Goal: Task Accomplishment & Management: Manage account settings

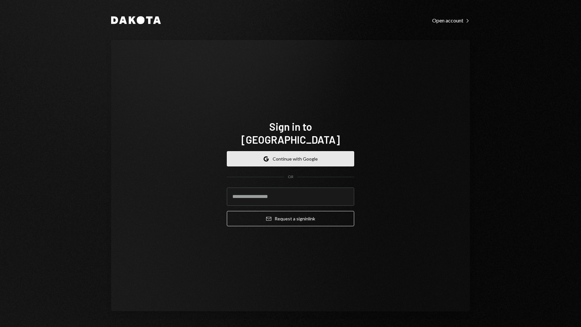
click at [277, 151] on button "Google Continue with Google" at bounding box center [290, 158] width 127 height 15
click at [264, 190] on input "email" at bounding box center [290, 196] width 127 height 18
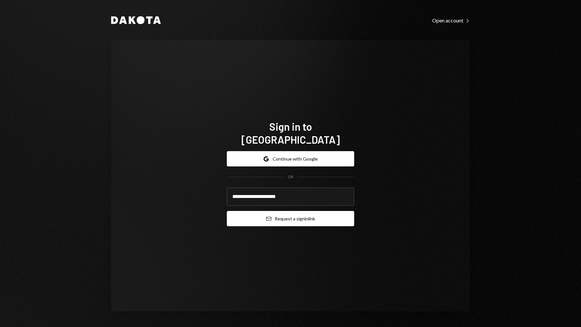
type input "**********"
click at [291, 211] on button "Email Request a sign in link" at bounding box center [290, 218] width 127 height 15
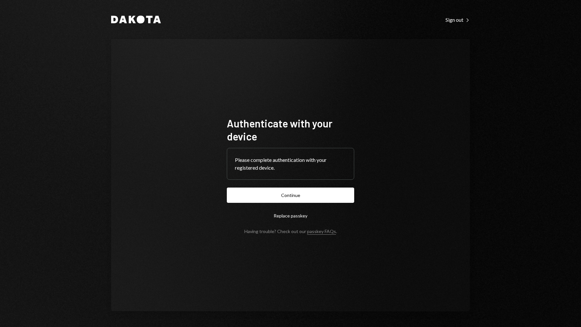
click at [318, 90] on div "Authenticate with your device Please complete authentication with your register…" at bounding box center [290, 175] width 359 height 272
click at [315, 193] on button "Continue" at bounding box center [290, 194] width 127 height 15
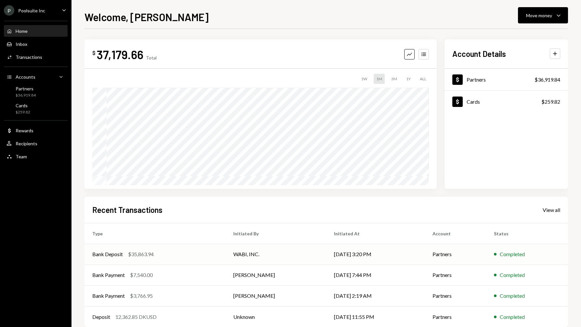
scroll to position [13, 0]
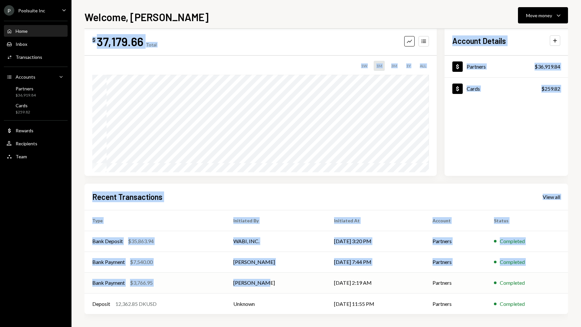
drag, startPoint x: 77, startPoint y: 260, endPoint x: 234, endPoint y: 286, distance: 159.4
click at [234, 286] on div "Welcome, Jurre-Jan Move money Caret Down $ 37,179.66 Total Graph Accounts 1W 1M…" at bounding box center [325, 163] width 509 height 327
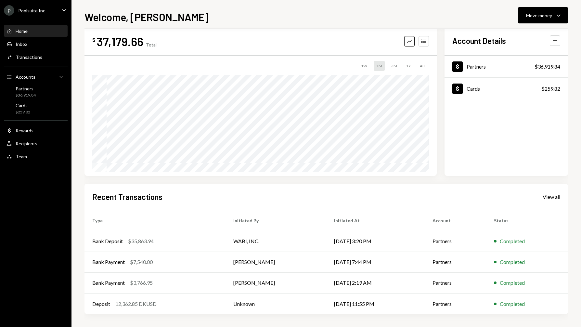
click at [133, 319] on div "$ 37,179.66 Total Graph Accounts 1W 1M 3M 1Y ALL Account Details Plus Dollar Pa…" at bounding box center [325, 176] width 483 height 301
drag, startPoint x: 86, startPoint y: 250, endPoint x: 184, endPoint y: 268, distance: 99.1
click at [184, 268] on tbody "Bank Deposit $35,863.94 WABI, INC. 10/14/25 3:20 PM Partners Completed Bank Pay…" at bounding box center [325, 272] width 483 height 83
click at [76, 257] on div "Welcome, Jurre-Jan Move money Caret Down $ 37,179.66 Total Graph Accounts 1W 1M…" at bounding box center [325, 163] width 509 height 327
drag, startPoint x: 88, startPoint y: 260, endPoint x: 530, endPoint y: 265, distance: 442.1
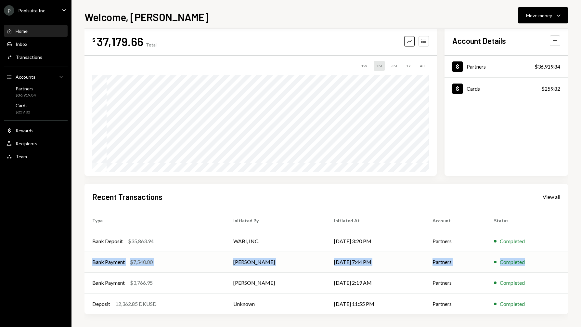
click at [530, 265] on tr "Bank Payment $7,540.00 Martin Bell 09/26/25 7:44 PM Partners Completed" at bounding box center [325, 261] width 483 height 21
copy tr "Bank Payment $7,540.00 Martin Bell 09/26/25 7:44 PM Partners Completed"
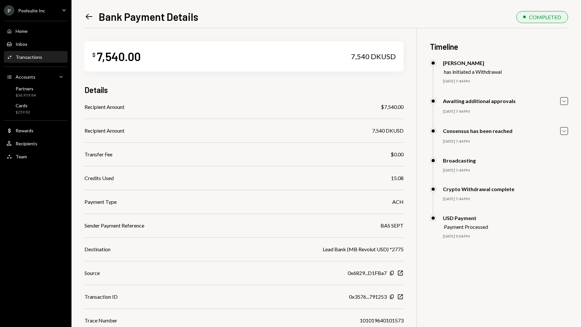
click at [49, 61] on div "Activities Transactions" at bounding box center [35, 57] width 58 height 11
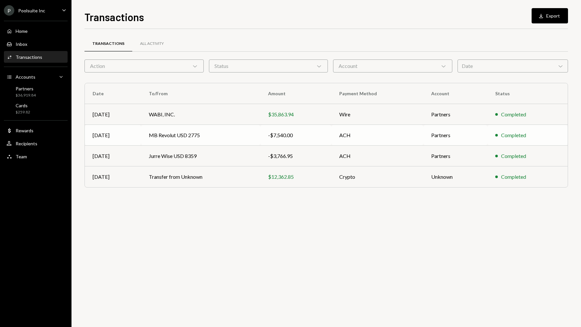
click at [174, 133] on td "MB Revolut USD 2775" at bounding box center [201, 135] width 120 height 21
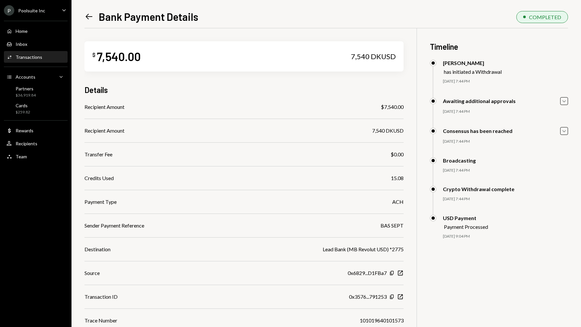
scroll to position [28, 0]
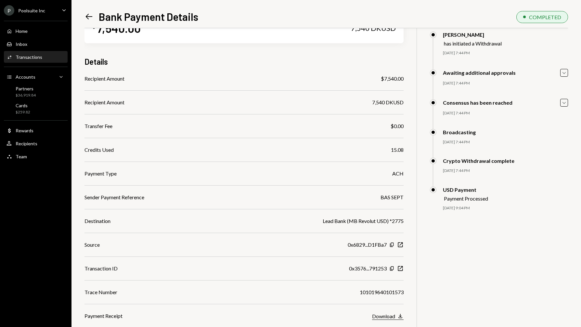
click at [395, 314] on button "Download Download" at bounding box center [388, 315] width 32 height 7
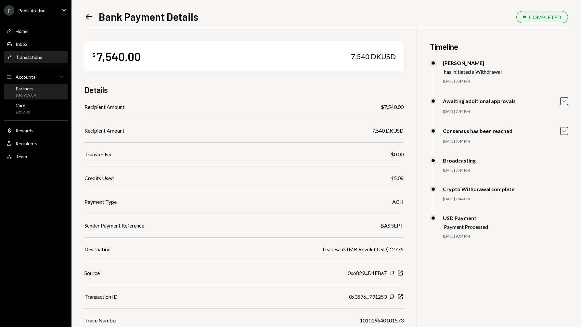
click at [42, 87] on div "Partners $36,919.84" at bounding box center [35, 92] width 58 height 12
